Goal: Task Accomplishment & Management: Manage account settings

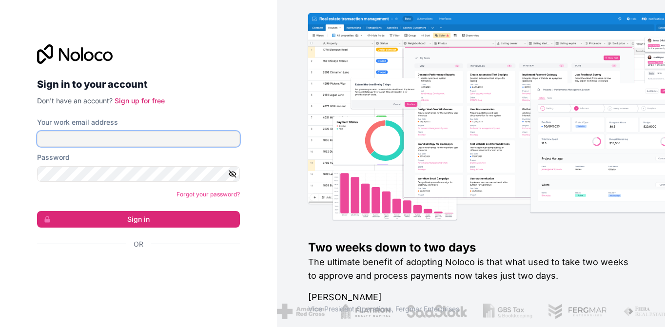
click at [83, 137] on input "Your work email address" at bounding box center [138, 139] width 203 height 16
type input "[EMAIL_ADDRESS][DOMAIN_NAME]"
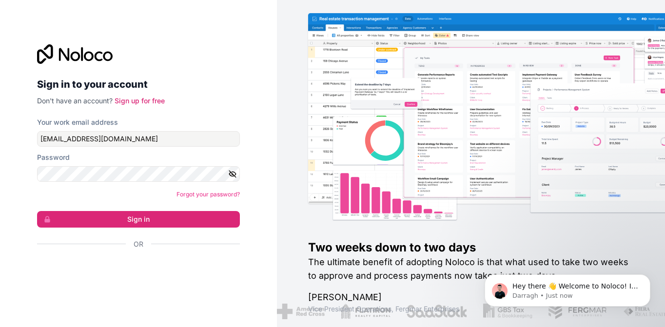
click at [232, 174] on icon "button" at bounding box center [232, 173] width 1 height 1
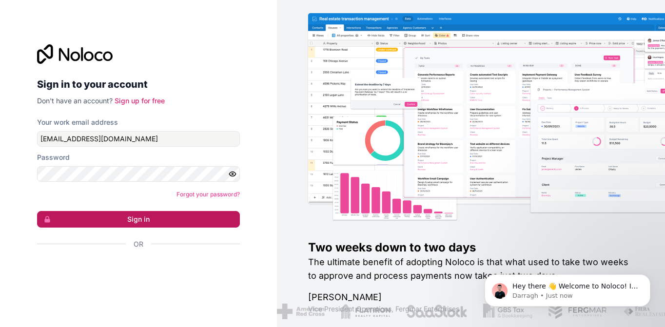
click at [123, 217] on button "Sign in" at bounding box center [138, 219] width 203 height 17
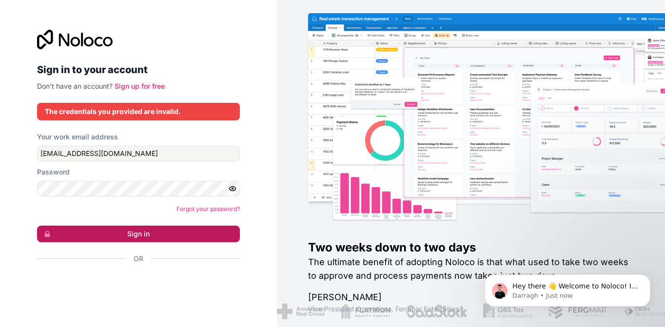
click at [121, 232] on button "Sign in" at bounding box center [138, 234] width 203 height 17
click at [119, 232] on button "Sign in" at bounding box center [138, 234] width 203 height 17
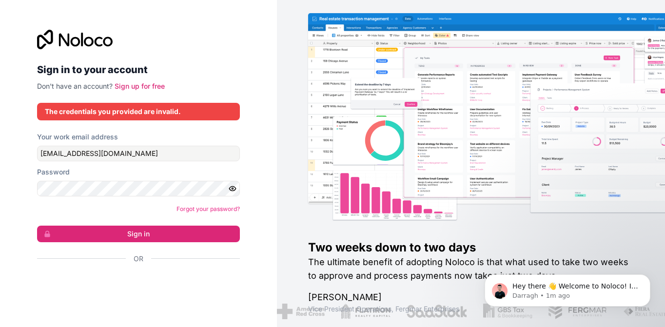
click at [180, 224] on form "Your work email address [EMAIL_ADDRESS][DOMAIN_NAME] Password Forgot your passw…" at bounding box center [138, 215] width 203 height 166
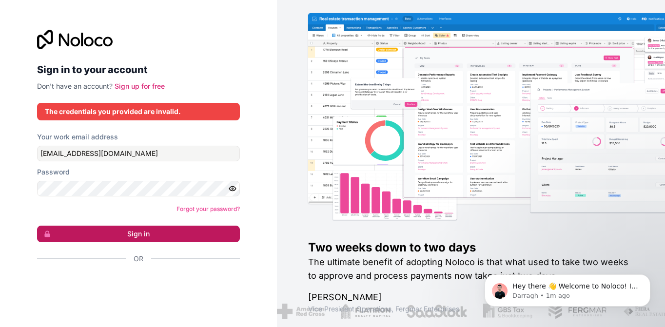
click at [176, 238] on button "Sign in" at bounding box center [138, 234] width 203 height 17
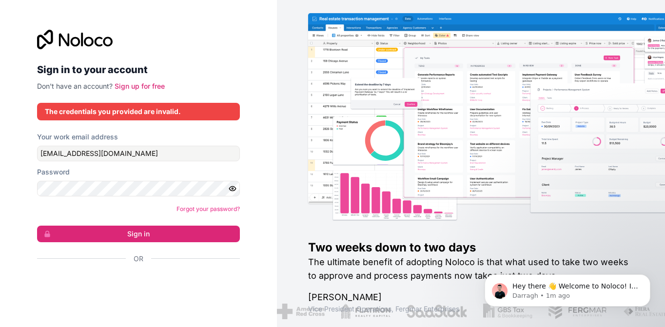
click at [566, 167] on img at bounding box center [518, 129] width 388 height 192
click at [566, 166] on img at bounding box center [518, 129] width 388 height 192
